Goal: Task Accomplishment & Management: Use online tool/utility

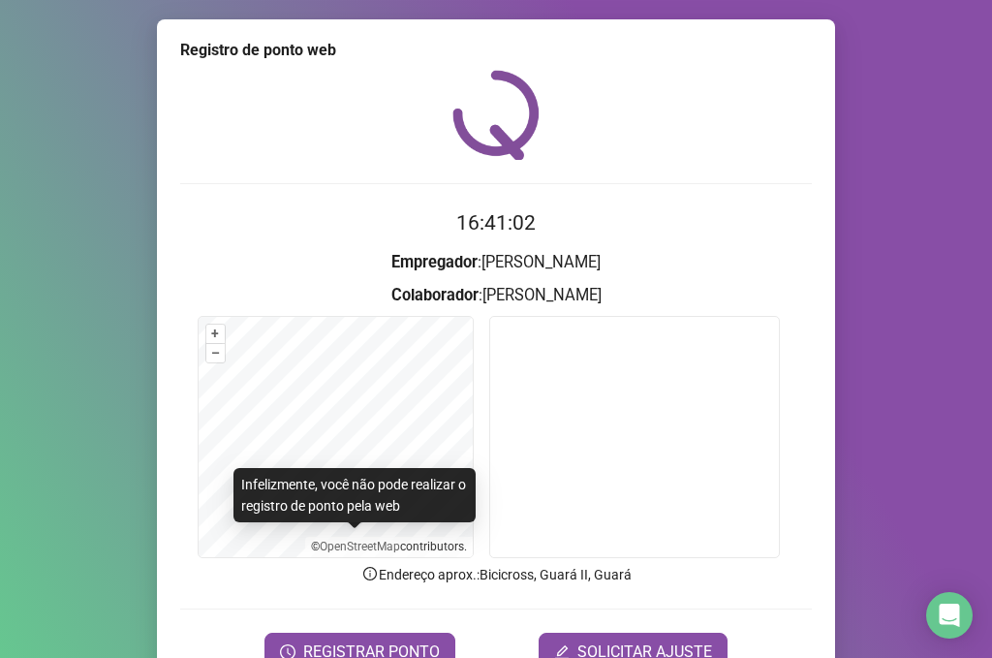
scroll to position [99, 0]
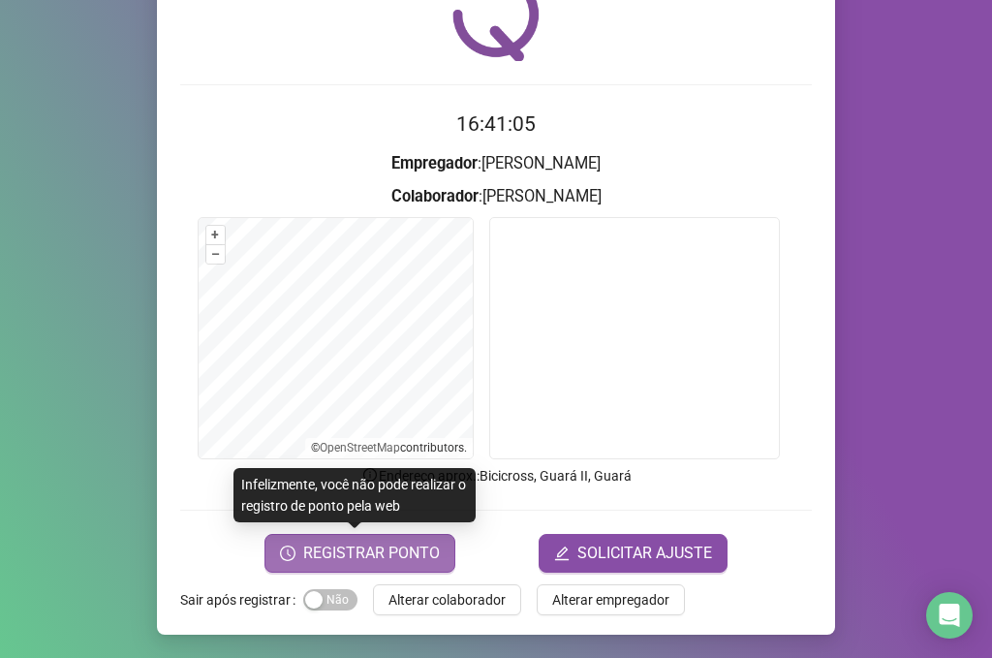
click at [428, 544] on span "REGISTRAR PONTO" at bounding box center [371, 552] width 137 height 23
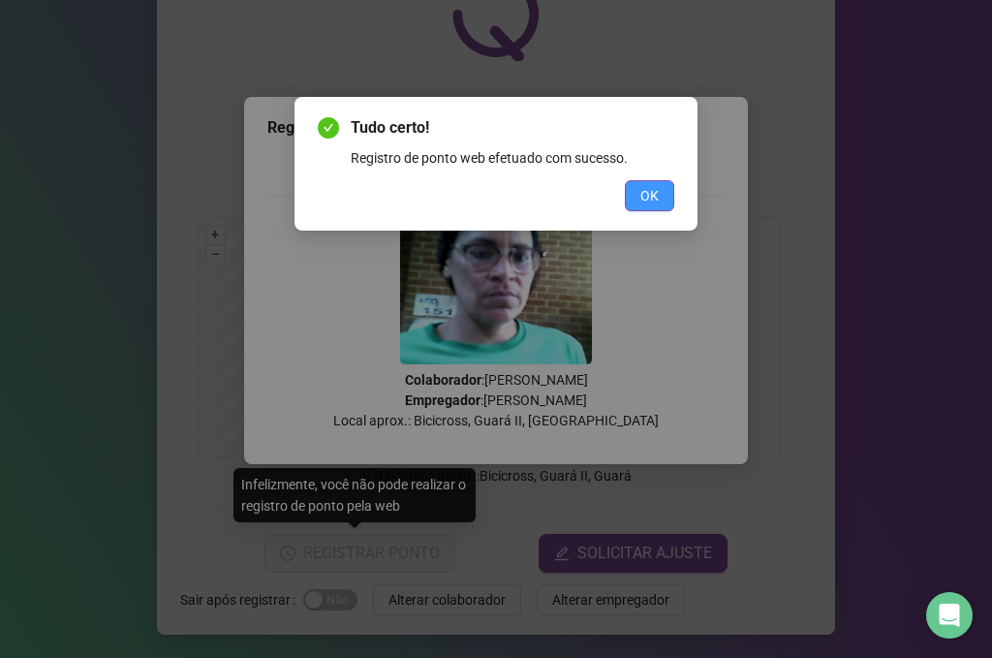
click at [632, 191] on button "OK" at bounding box center [649, 195] width 49 height 31
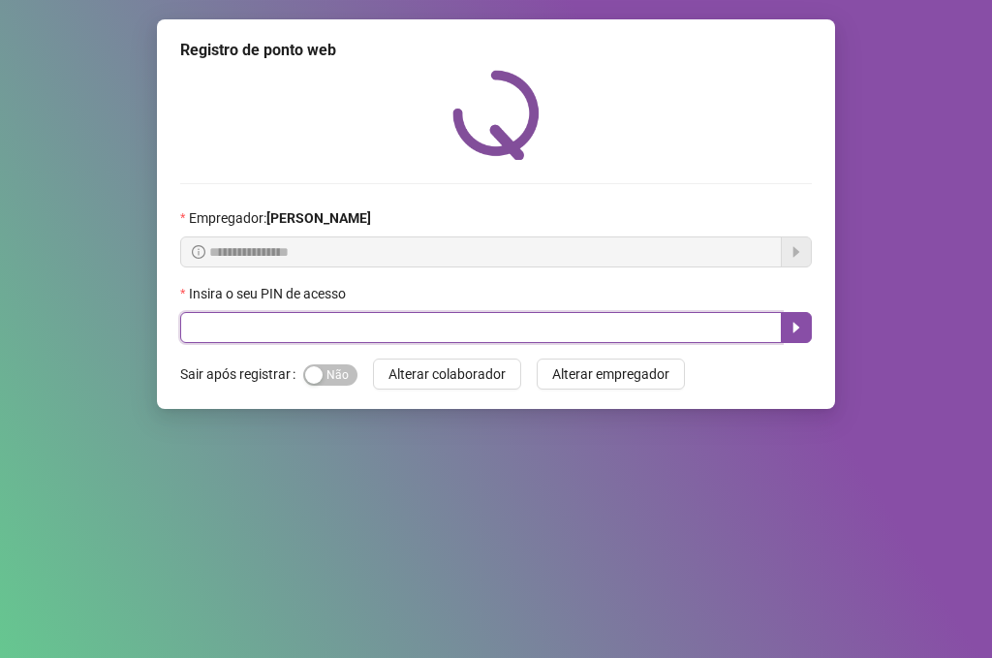
click at [365, 331] on input "text" at bounding box center [480, 327] width 601 height 31
type input "*****"
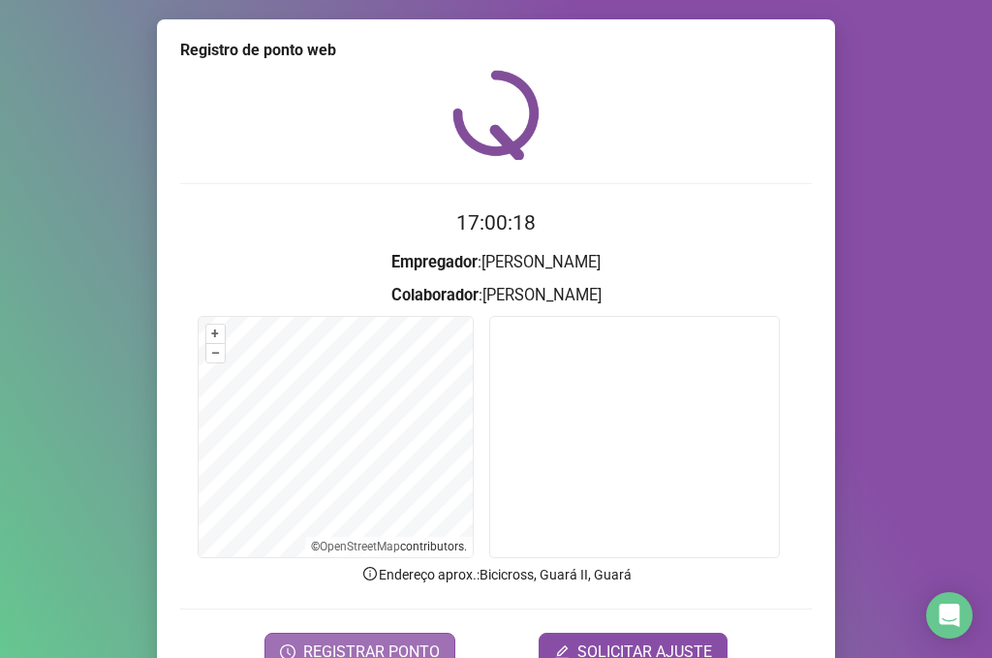
click at [352, 636] on button "REGISTRAR PONTO" at bounding box center [359, 651] width 191 height 39
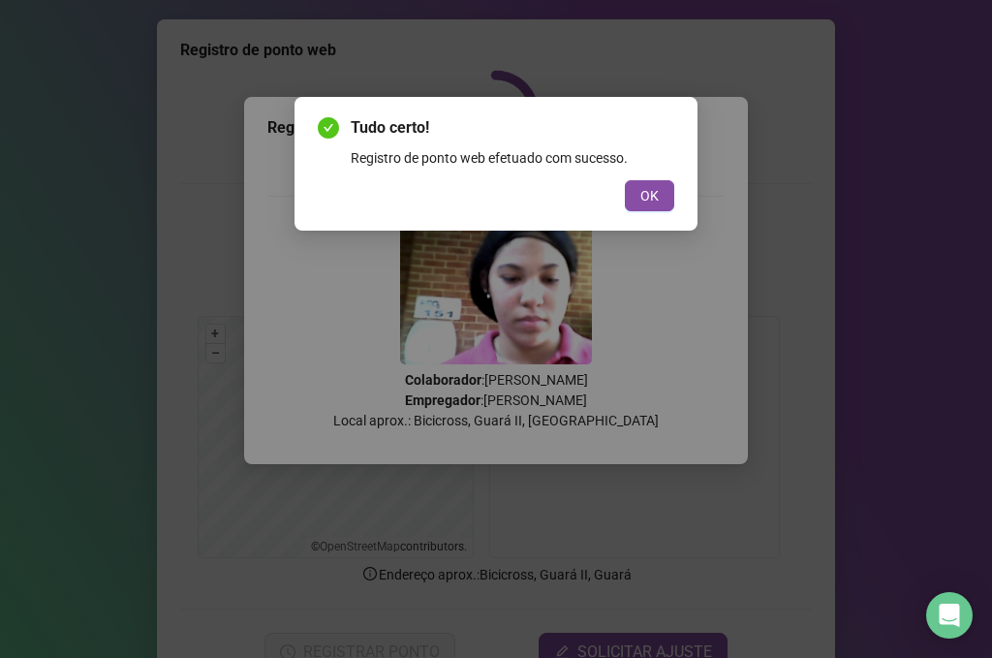
click at [645, 211] on div "Tudo certo! Registro de ponto web efetuado com sucesso. OK" at bounding box center [495, 164] width 403 height 134
click at [644, 208] on button "OK" at bounding box center [649, 195] width 49 height 31
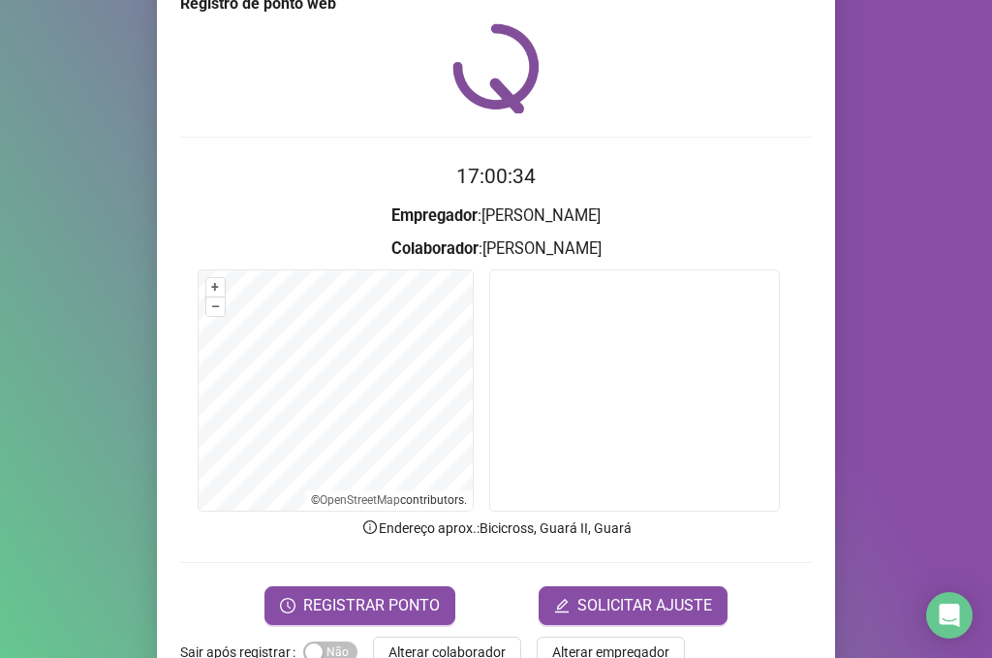
scroll to position [99, 0]
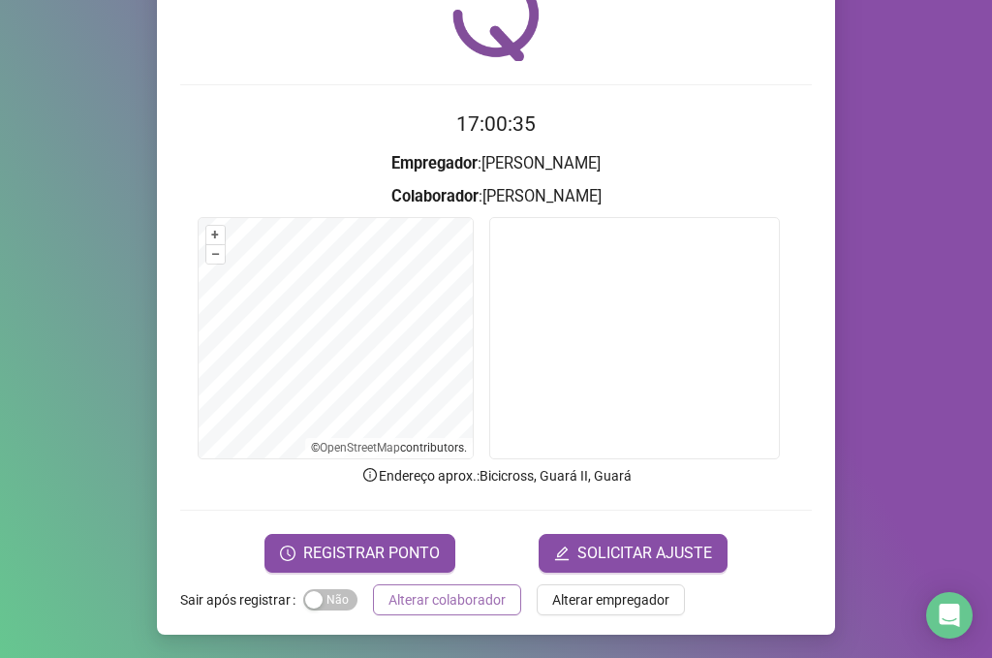
click at [456, 600] on span "Alterar colaborador" at bounding box center [446, 599] width 117 height 21
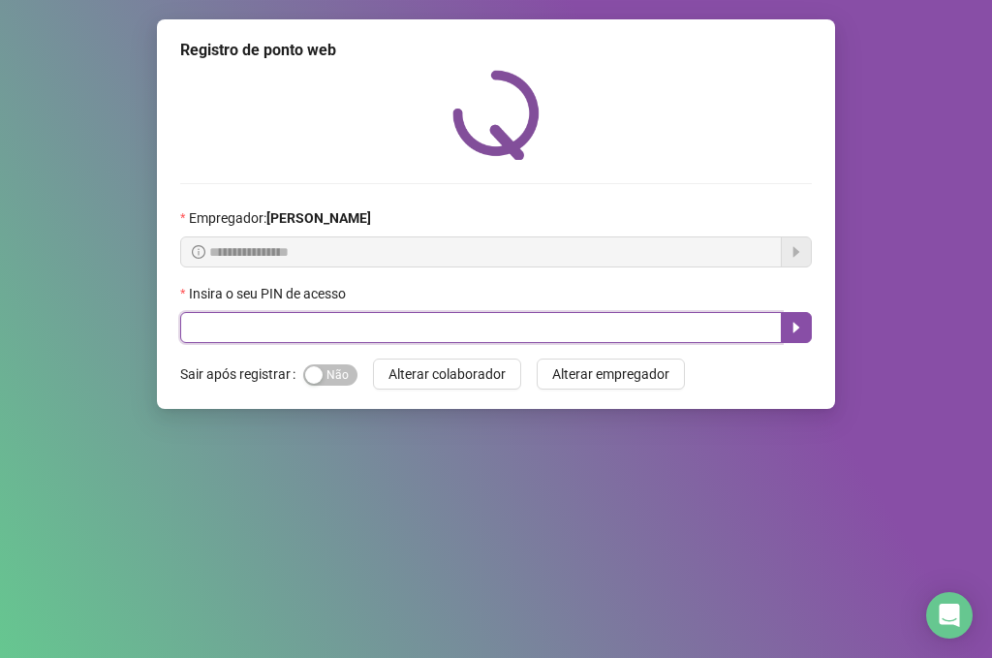
click at [273, 322] on input "text" at bounding box center [480, 327] width 601 height 31
type input "*****"
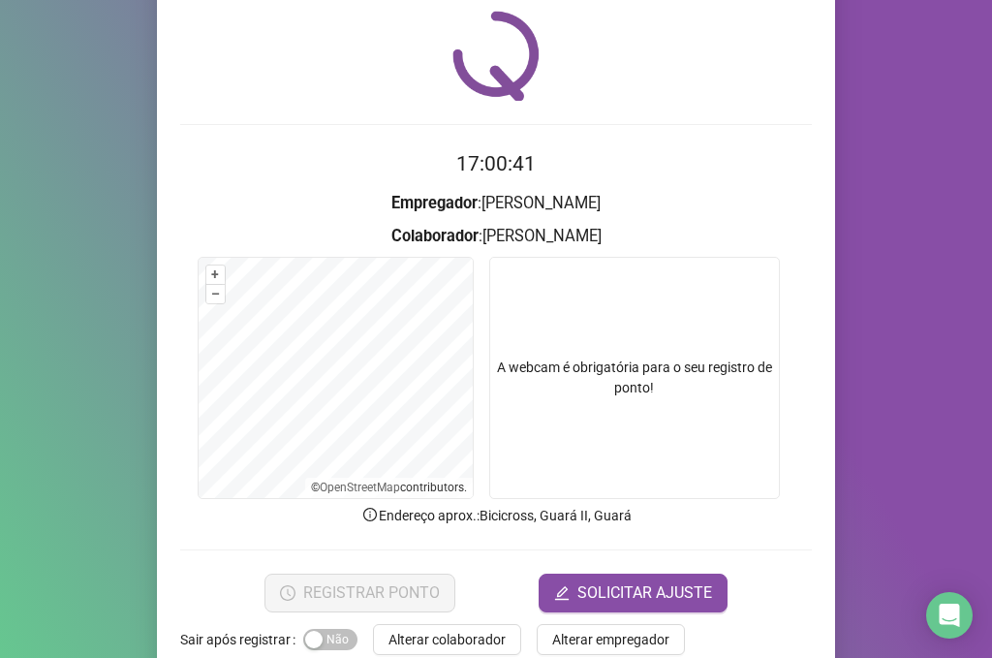
scroll to position [99, 0]
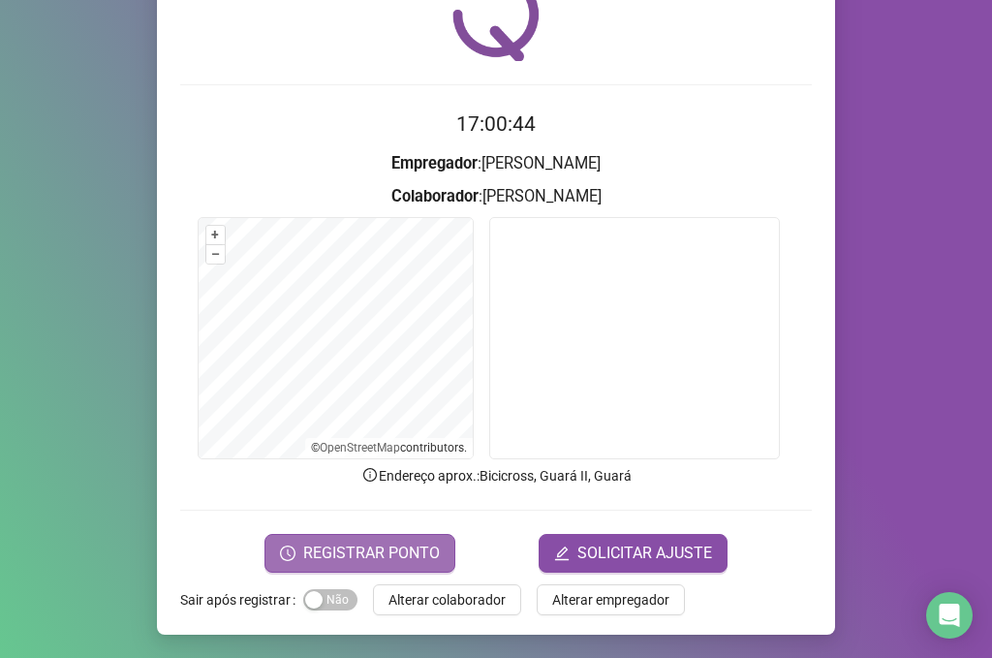
click at [352, 552] on span "REGISTRAR PONTO" at bounding box center [371, 552] width 137 height 23
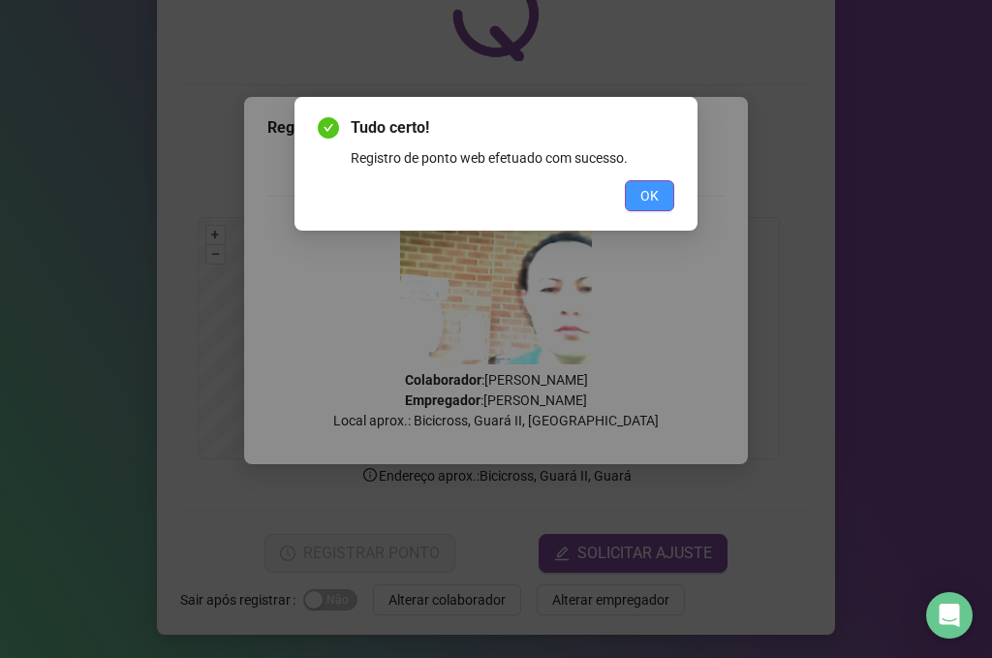
click at [654, 190] on span "OK" at bounding box center [649, 195] width 18 height 21
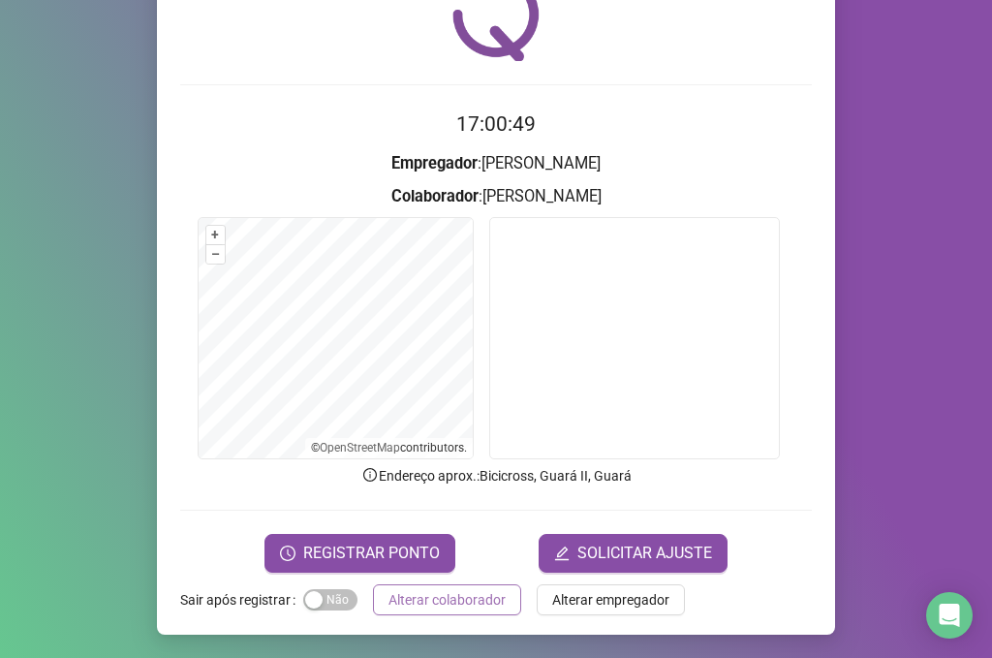
click at [475, 597] on span "Alterar colaborador" at bounding box center [446, 599] width 117 height 21
